Goal: Information Seeking & Learning: Learn about a topic

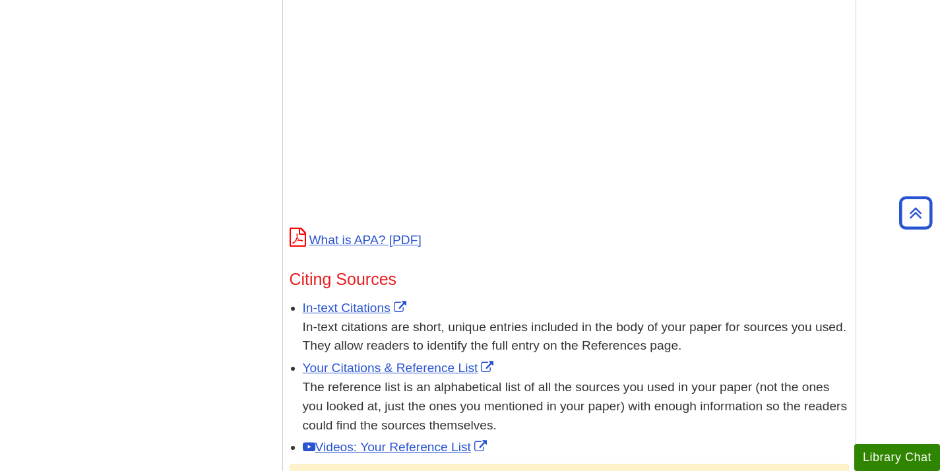
scroll to position [629, 0]
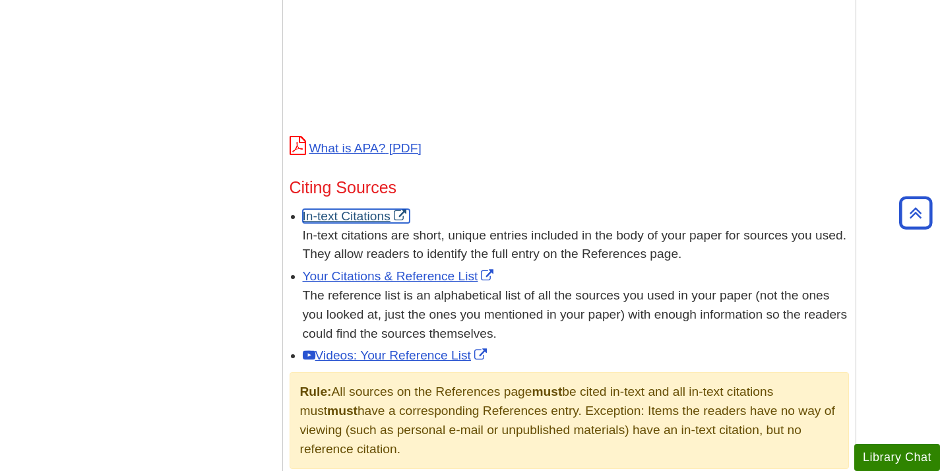
click at [333, 216] on link "In-text Citations" at bounding box center [356, 216] width 107 height 14
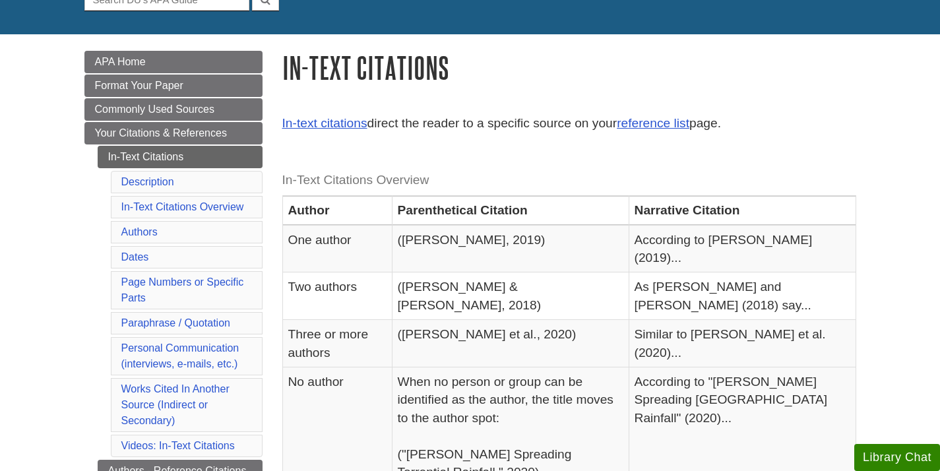
scroll to position [153, 0]
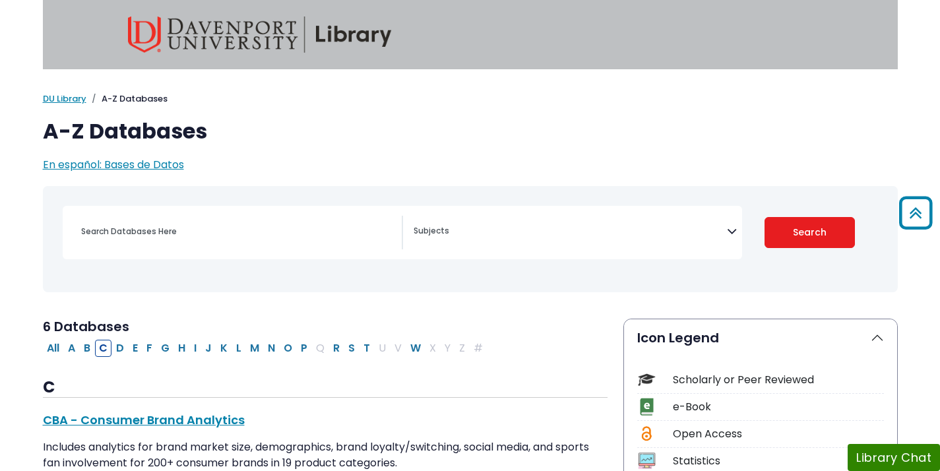
select select "Database Subject Filter"
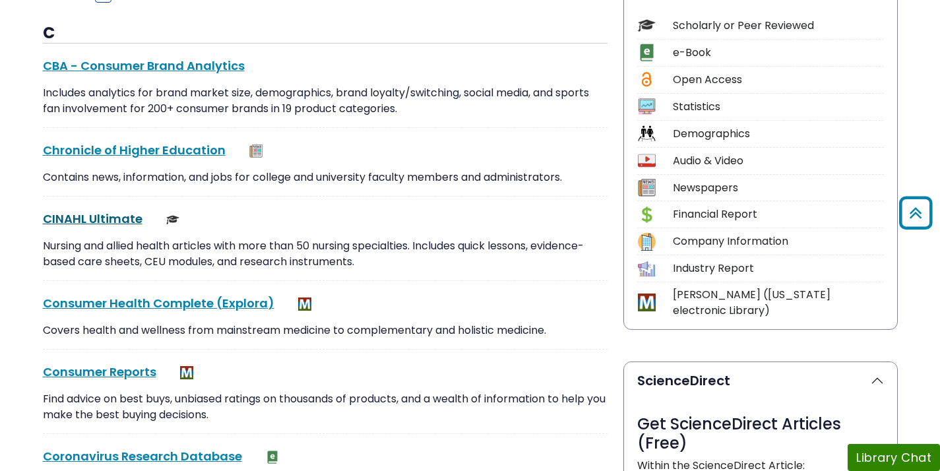
click at [95, 216] on link "CINAHL Ultimate This link opens in a new window" at bounding box center [93, 218] width 100 height 16
